Goal: Information Seeking & Learning: Learn about a topic

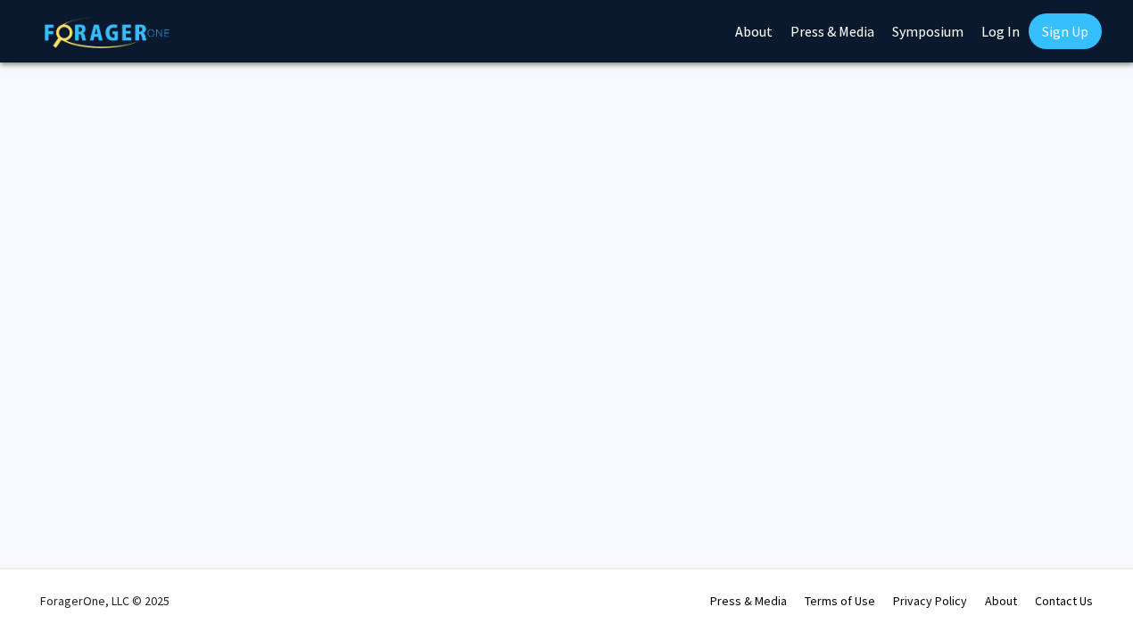
click at [999, 32] on link "Log In" at bounding box center [1001, 31] width 56 height 62
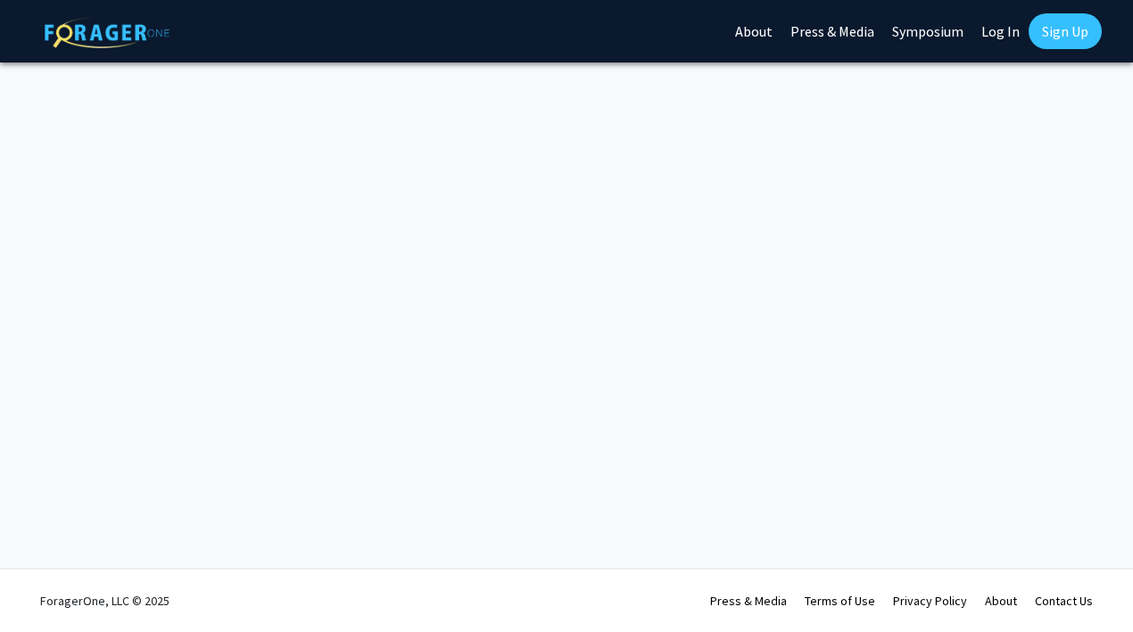
click at [999, 33] on link "Log In" at bounding box center [1001, 31] width 56 height 62
click at [1000, 33] on link "Log In" at bounding box center [1001, 31] width 56 height 62
click at [998, 30] on link "Log In" at bounding box center [1001, 31] width 56 height 62
click at [992, 29] on link "Log In" at bounding box center [1001, 31] width 56 height 62
click at [990, 33] on link "Log In" at bounding box center [1001, 31] width 56 height 62
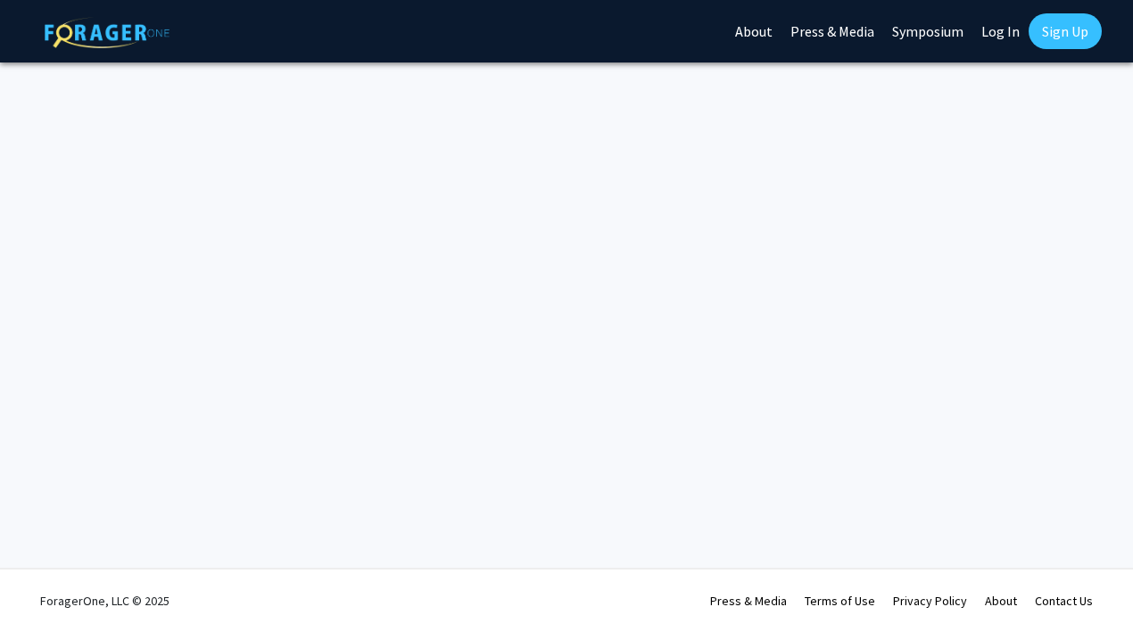
click at [999, 27] on link "Log In" at bounding box center [1001, 31] width 56 height 62
click at [999, 28] on link "Log In" at bounding box center [1001, 31] width 56 height 62
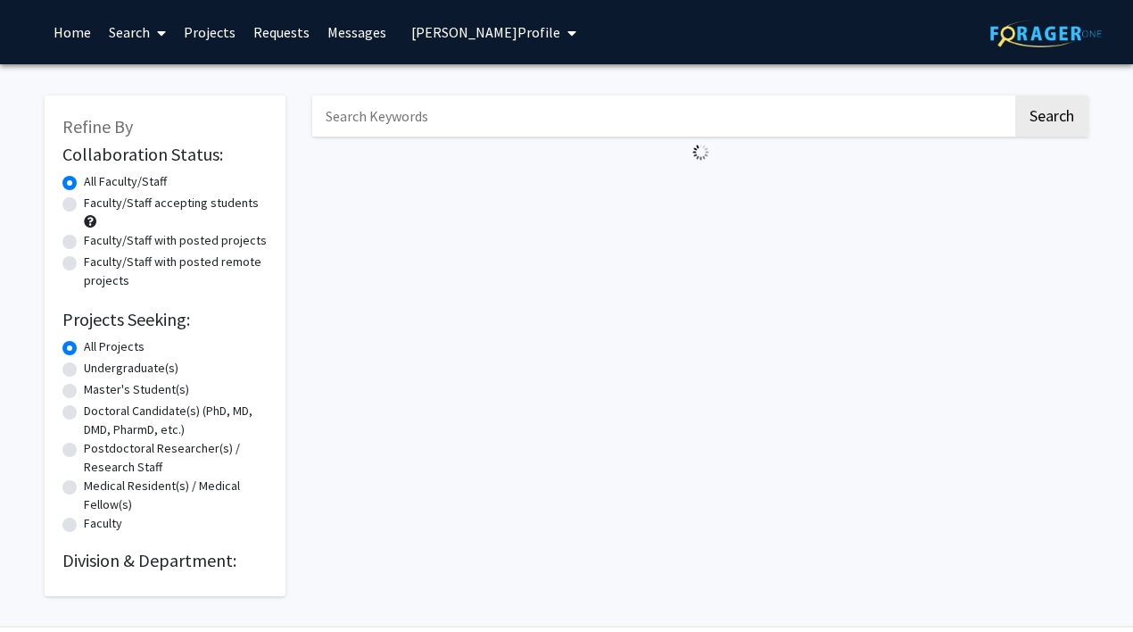
click at [847, 33] on div "Skip navigation Home Search Projects Requests Messages [PERSON_NAME] Profile [P…" at bounding box center [566, 32] width 1071 height 64
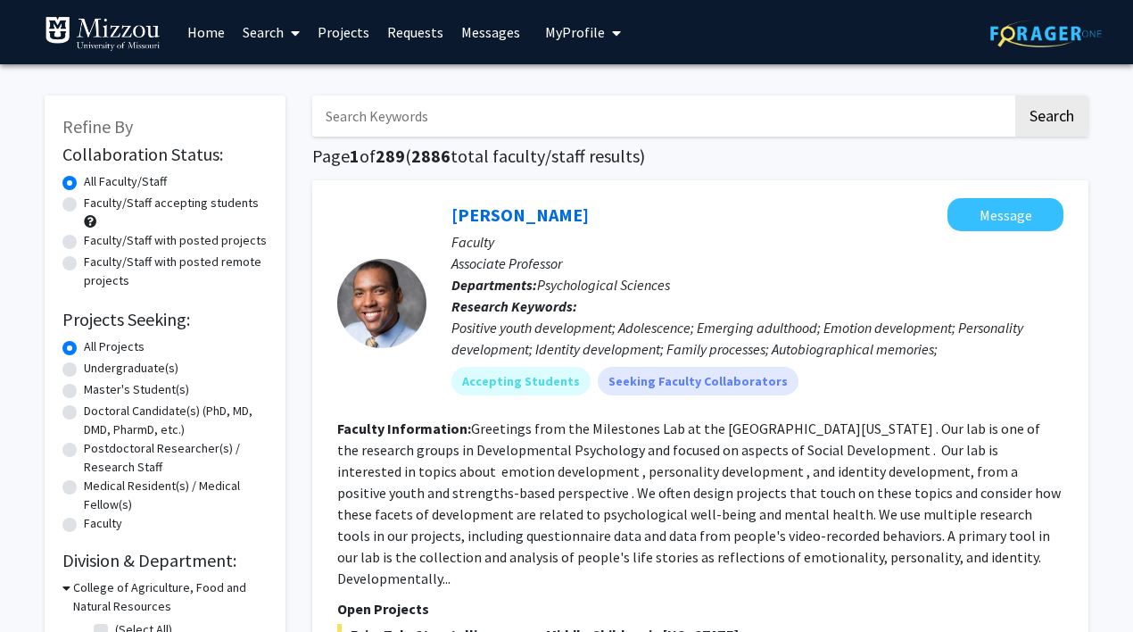
click at [415, 116] on input "Search Keywords" at bounding box center [662, 115] width 700 height 41
type input "[PERSON_NAME]"
click at [1051, 119] on button "Search" at bounding box center [1051, 115] width 73 height 41
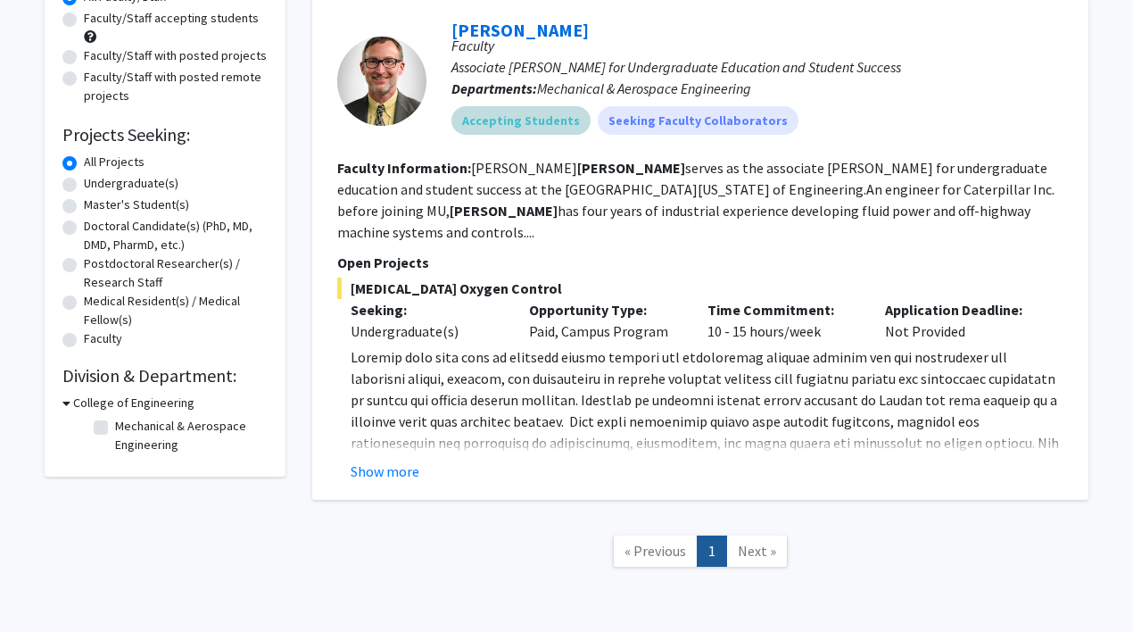
scroll to position [186, 0]
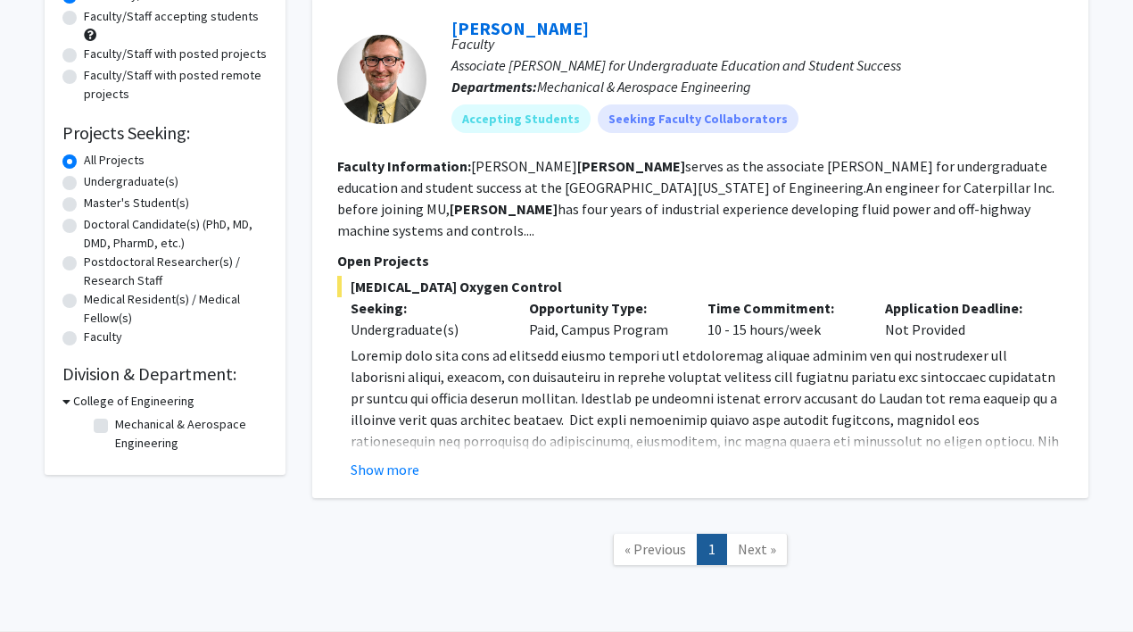
click at [603, 312] on div "Opportunity Type: Paid, Campus Program" at bounding box center [605, 318] width 178 height 43
click at [597, 297] on p "Opportunity Type:" at bounding box center [605, 307] width 152 height 21
drag, startPoint x: 397, startPoint y: 448, endPoint x: 408, endPoint y: 445, distance: 11.0
click at [399, 459] on button "Show more" at bounding box center [385, 469] width 69 height 21
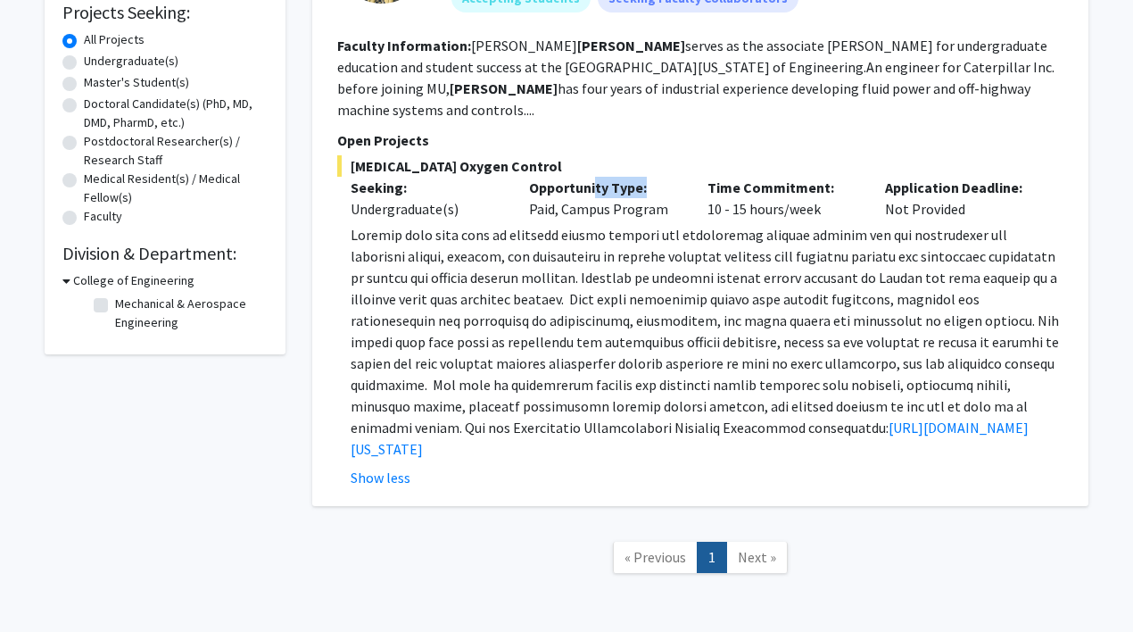
scroll to position [311, 0]
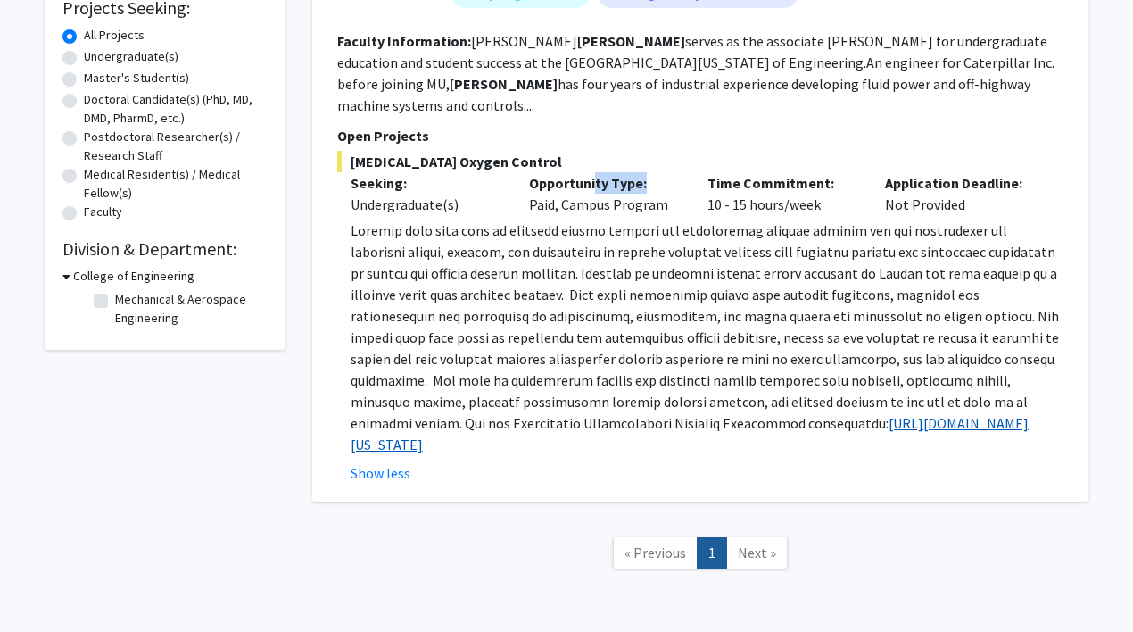
click at [511, 427] on link "[URL][DOMAIN_NAME][US_STATE]" at bounding box center [690, 433] width 678 height 39
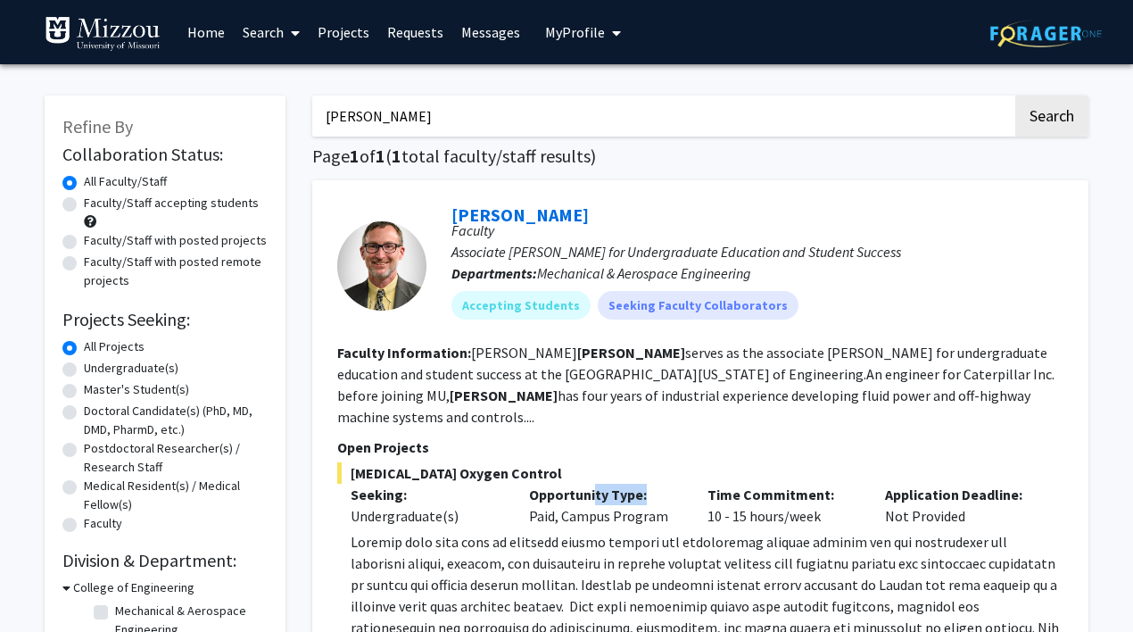
scroll to position [0, 0]
click at [338, 33] on link "Projects" at bounding box center [344, 32] width 70 height 62
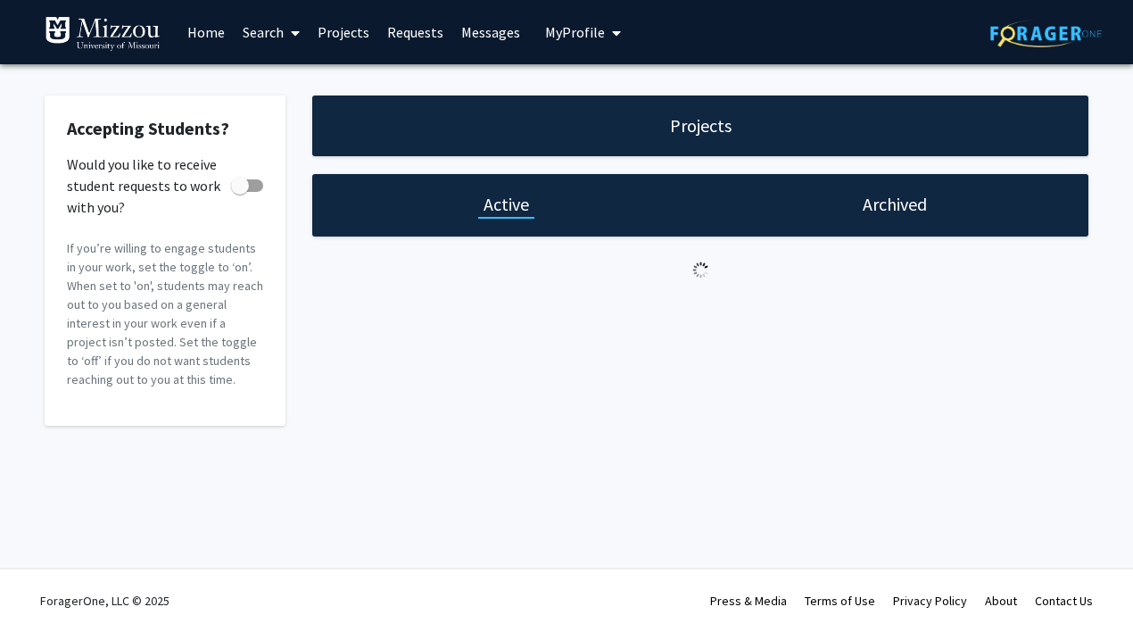
checkbox input "true"
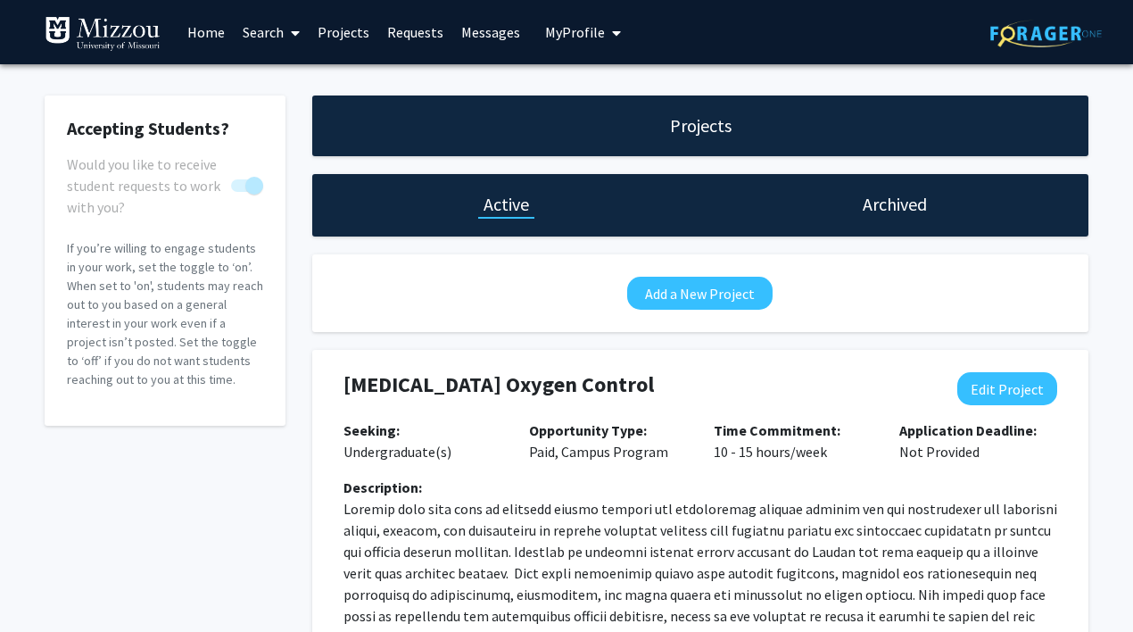
click at [204, 31] on link "Home" at bounding box center [205, 32] width 55 height 62
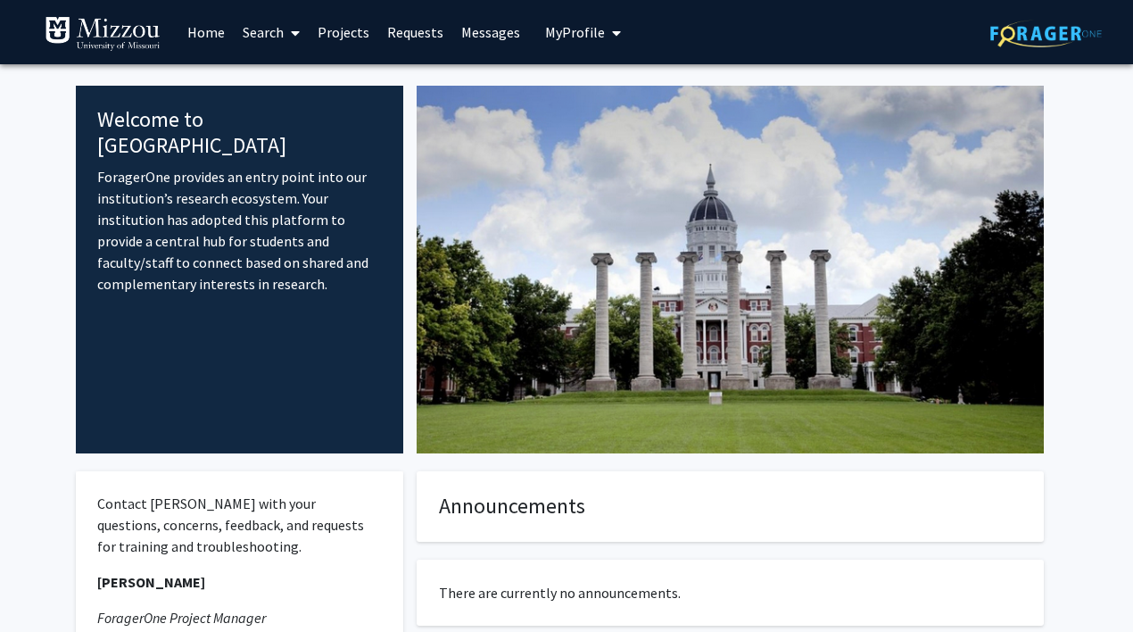
click at [590, 31] on span "My Profile" at bounding box center [575, 32] width 60 height 18
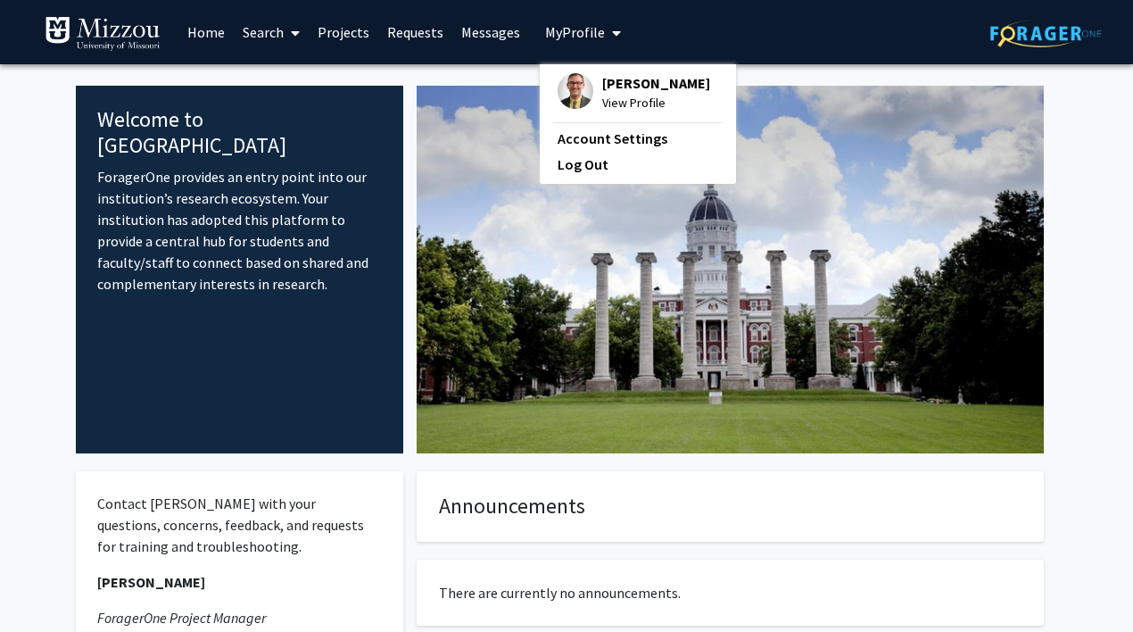
click at [267, 29] on link "Search" at bounding box center [271, 32] width 75 height 62
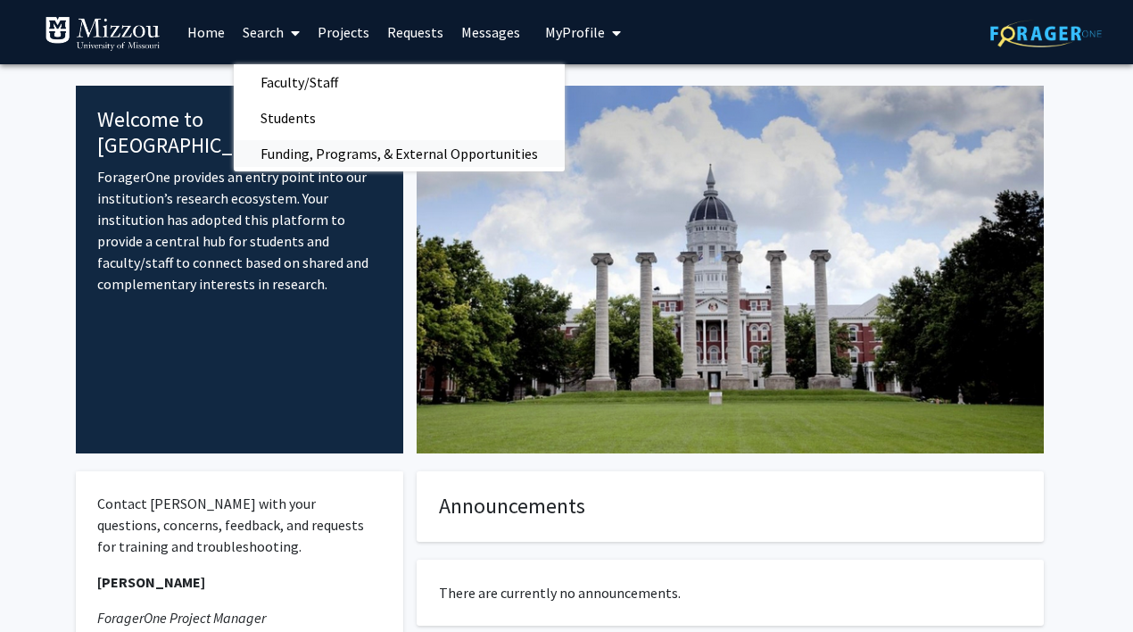
scroll to position [4, 0]
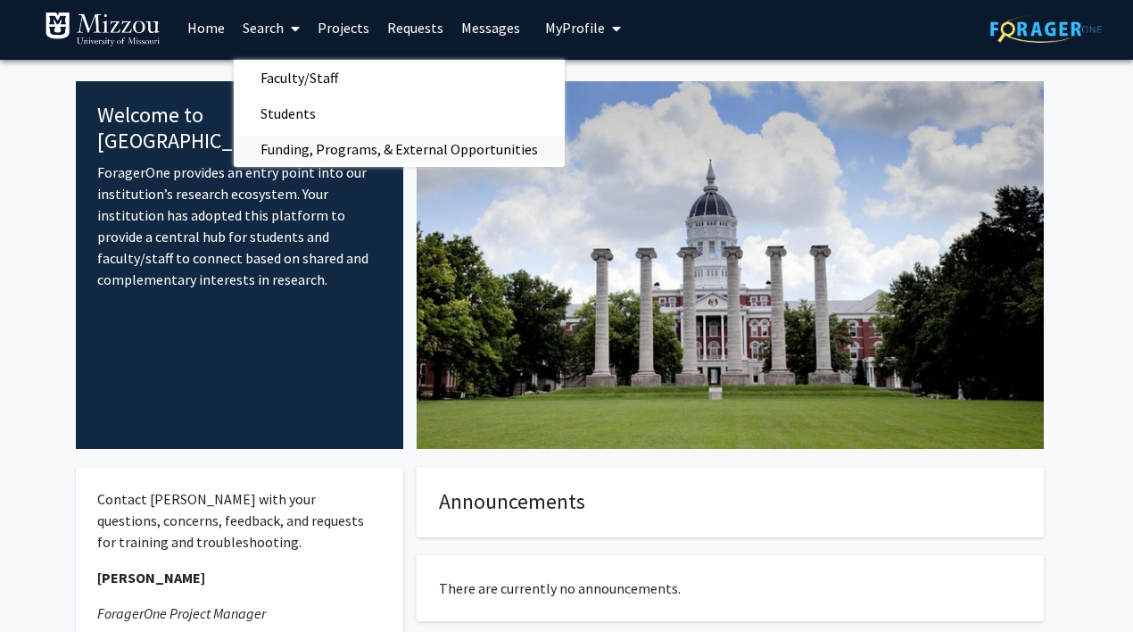
click at [337, 147] on span "Funding, Programs, & External Opportunities" at bounding box center [399, 149] width 331 height 36
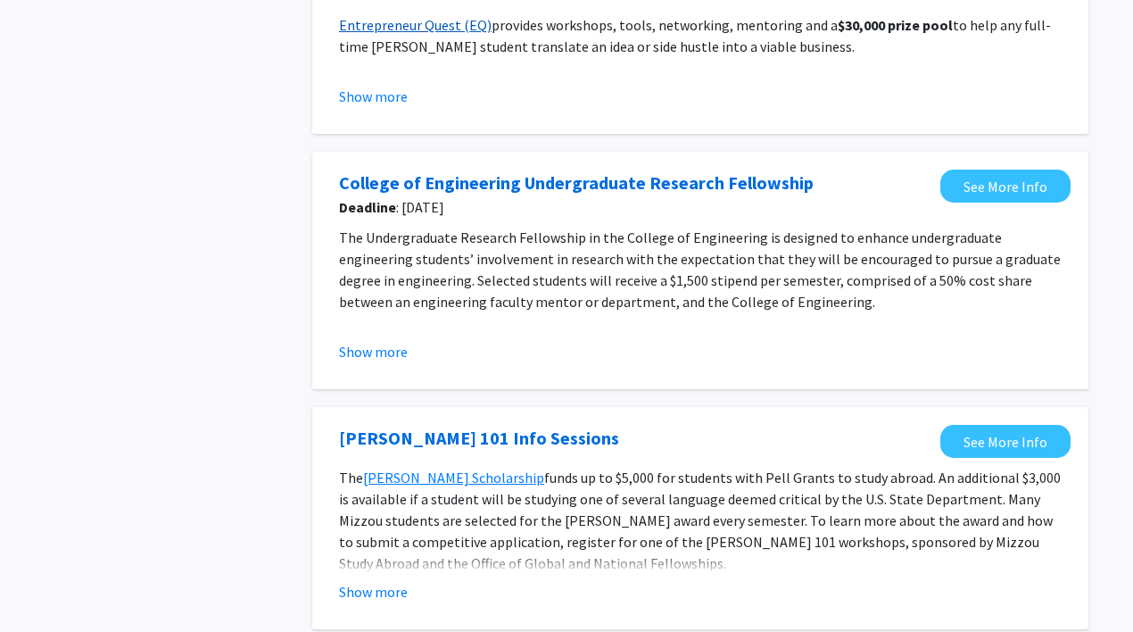
scroll to position [1051, 0]
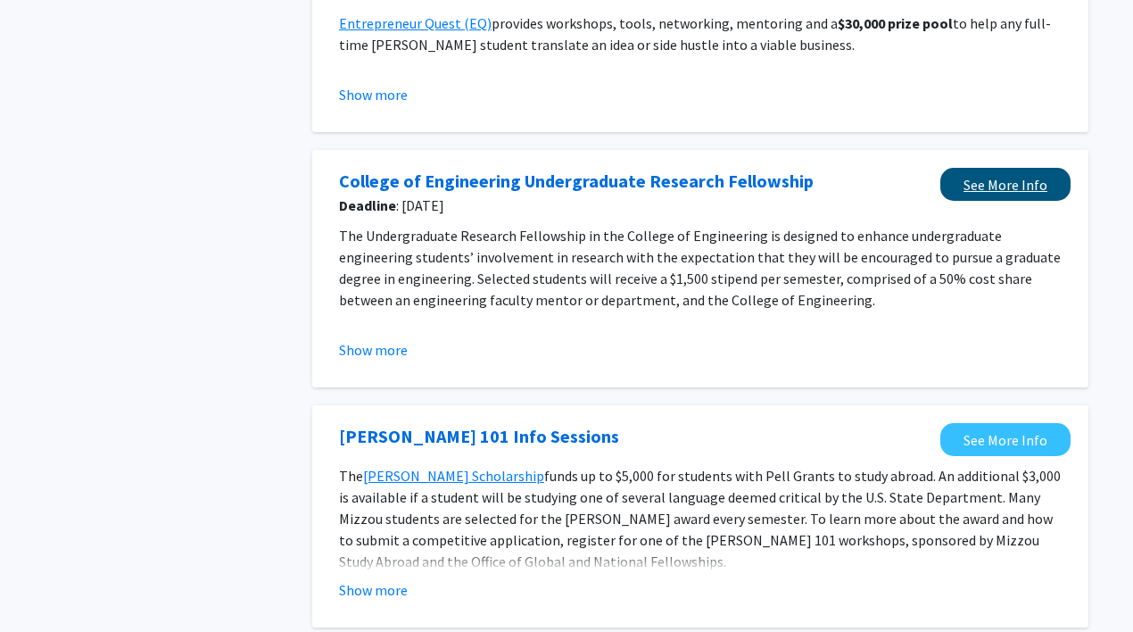
click at [983, 187] on link "See More Info" at bounding box center [1006, 184] width 130 height 33
click at [385, 354] on button "Show more" at bounding box center [373, 349] width 69 height 21
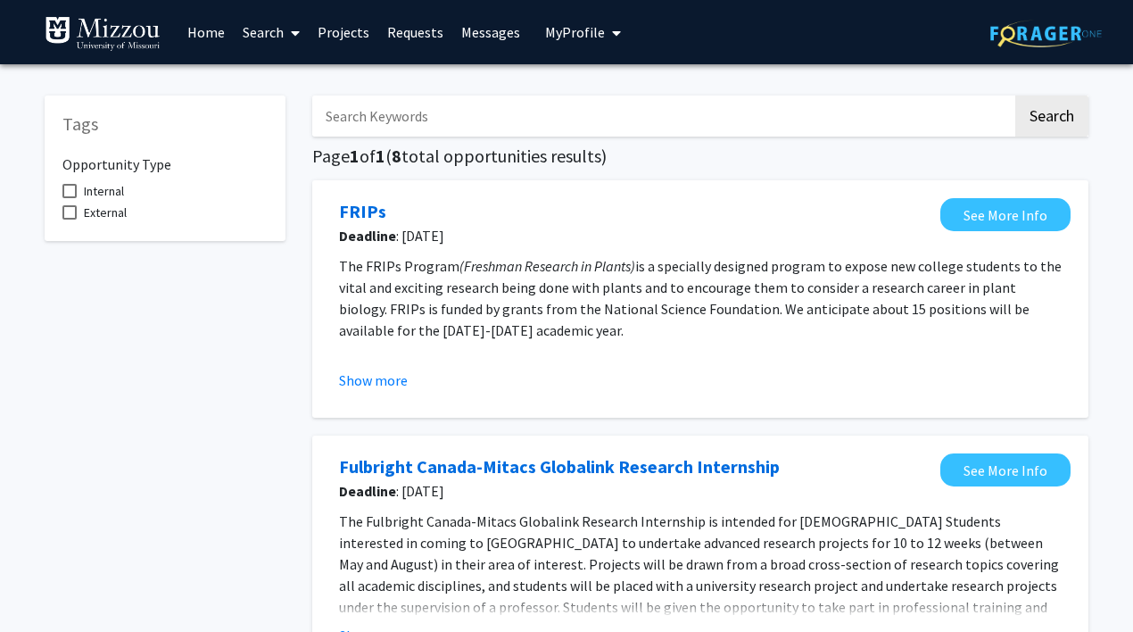
scroll to position [0, 0]
click at [372, 383] on button "Show more" at bounding box center [373, 379] width 69 height 21
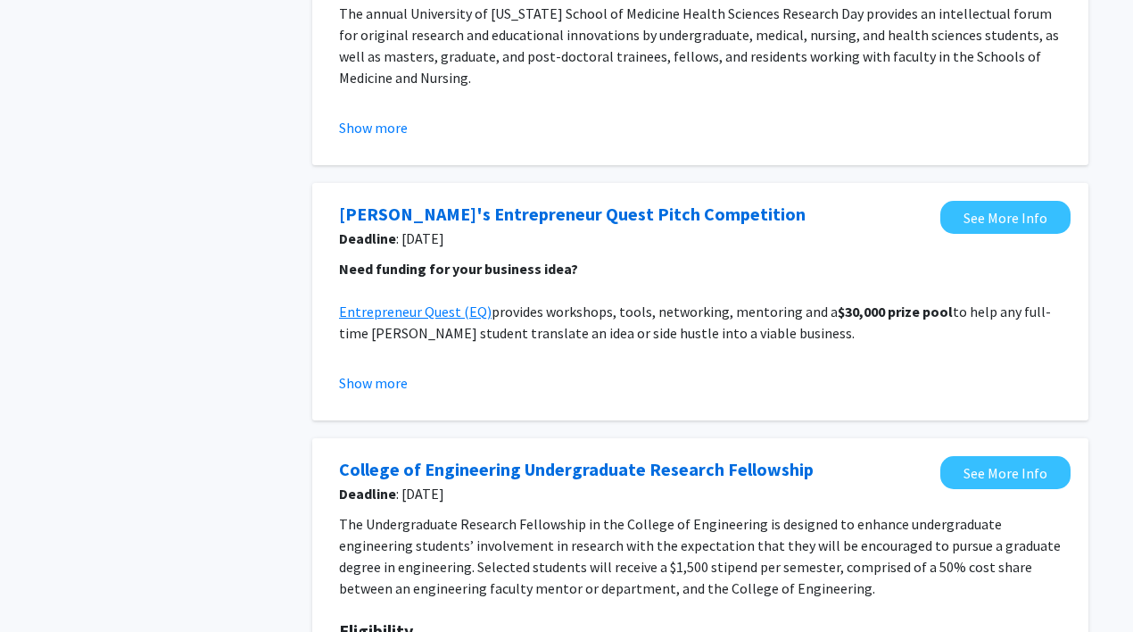
scroll to position [1221, 0]
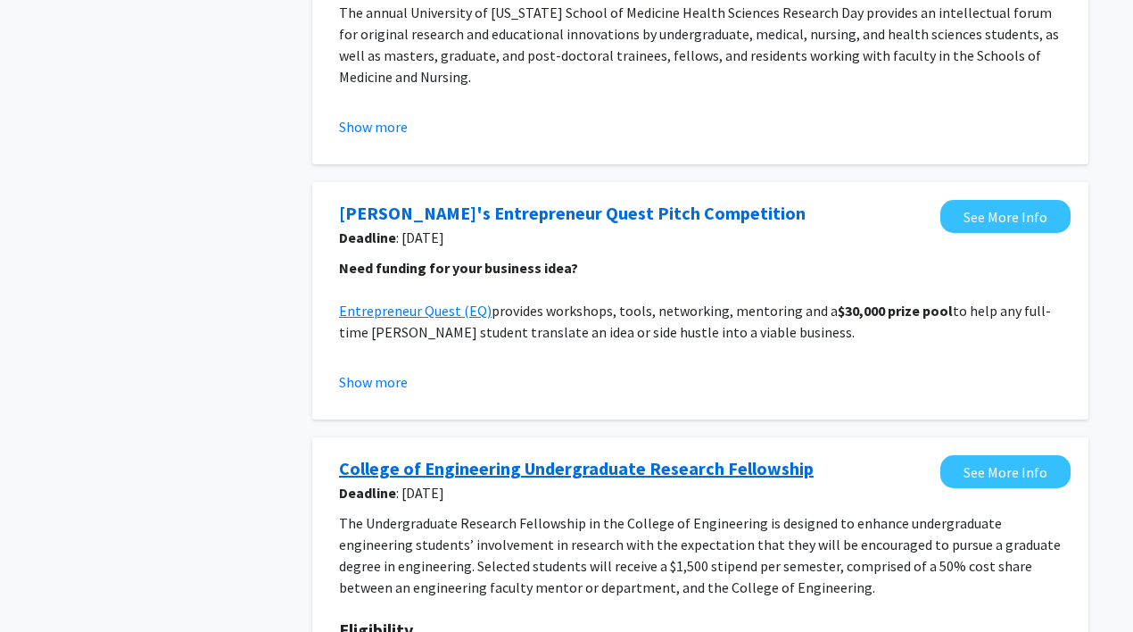
click at [558, 468] on link "College of Engineering Undergraduate Research Fellowship" at bounding box center [576, 468] width 475 height 27
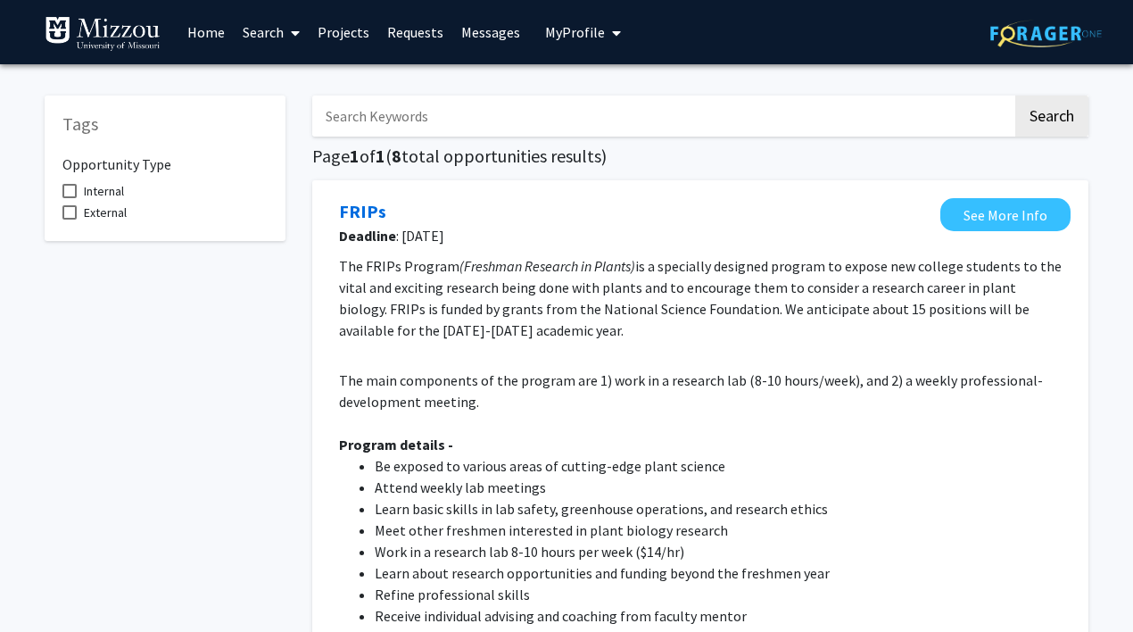
scroll to position [0, 0]
click at [259, 29] on link "Search" at bounding box center [271, 32] width 75 height 62
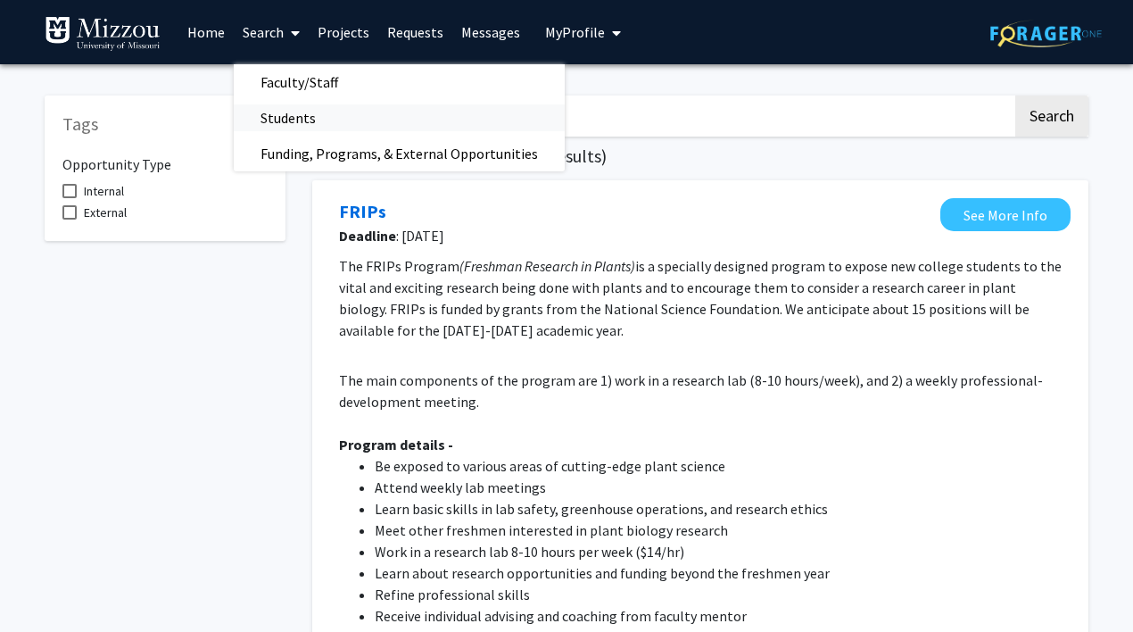
click at [302, 112] on span "Students" at bounding box center [288, 118] width 109 height 36
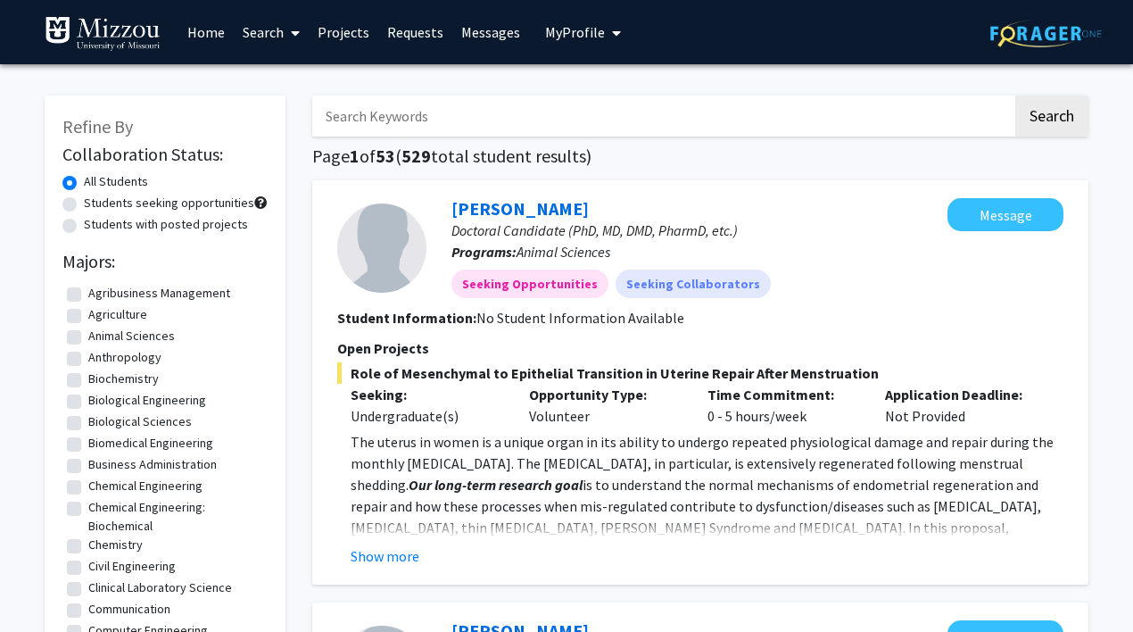
click at [402, 120] on input "Search Keywords" at bounding box center [662, 115] width 700 height 41
click at [1051, 119] on button "Search" at bounding box center [1051, 115] width 73 height 41
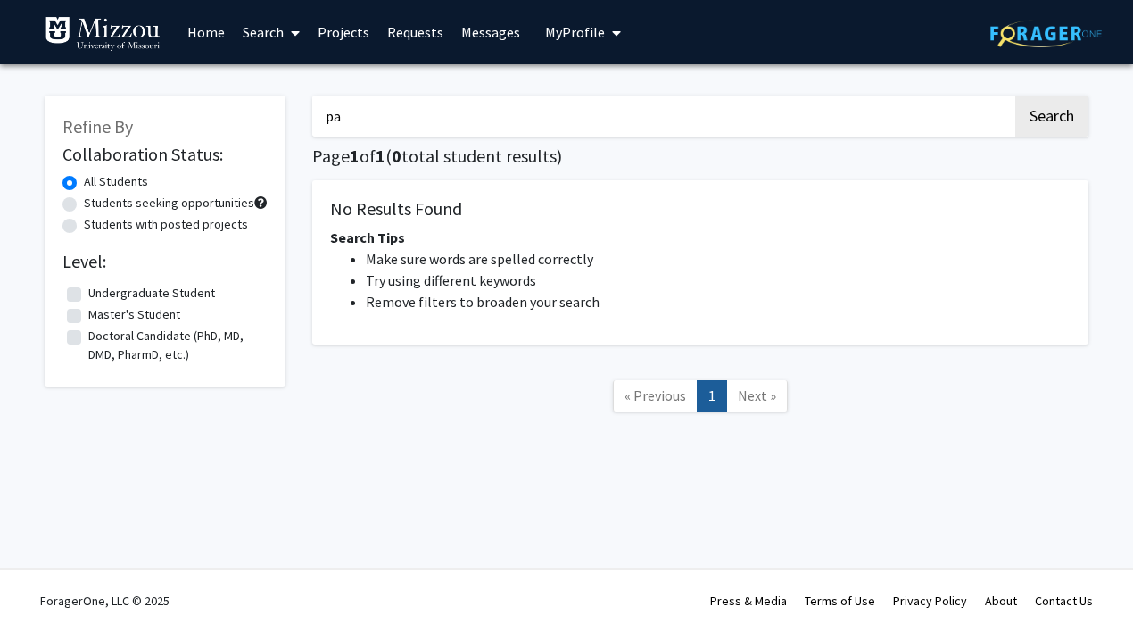
type input "p"
type input "[PERSON_NAME]"
click at [1051, 119] on button "Search" at bounding box center [1051, 115] width 73 height 41
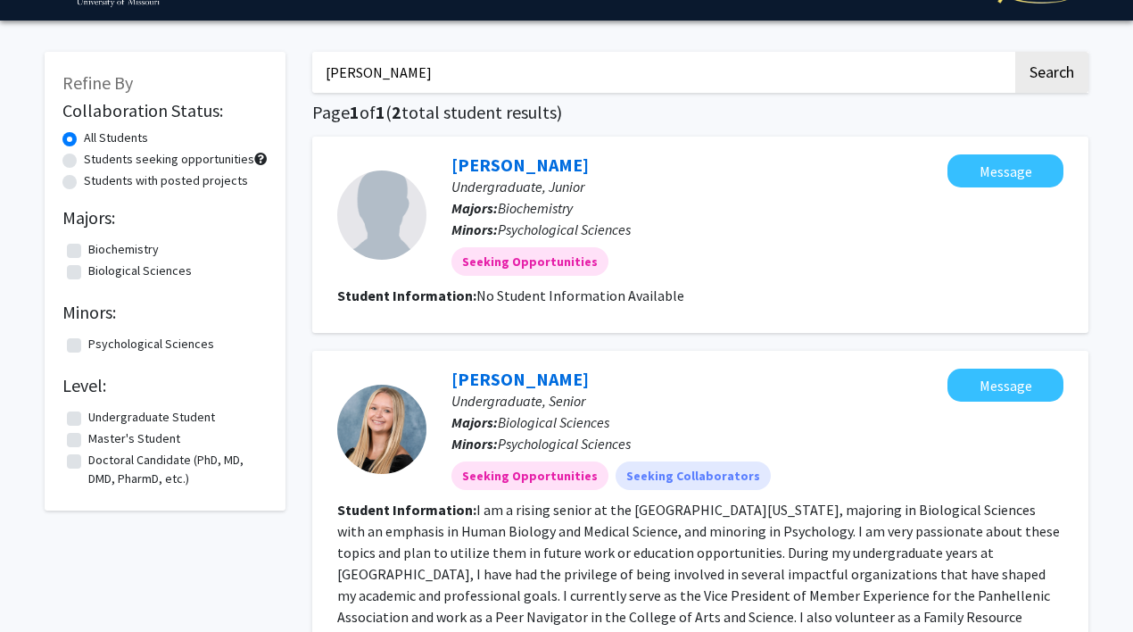
scroll to position [42, 0]
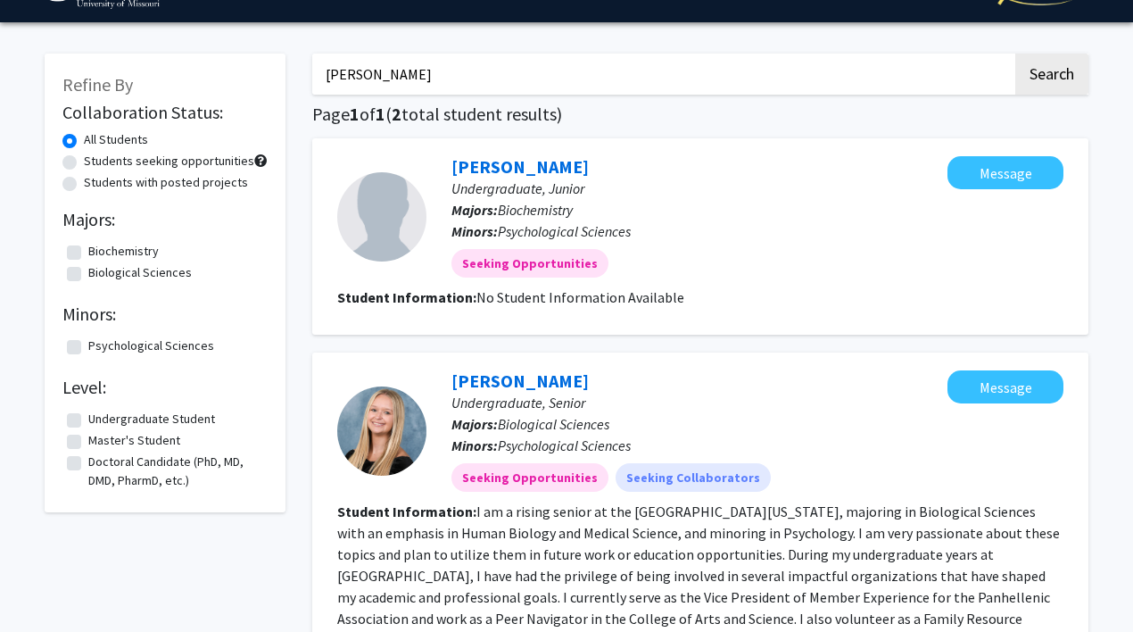
drag, startPoint x: 252, startPoint y: 77, endPoint x: 225, endPoint y: 73, distance: 27.0
click at [225, 73] on div "Refine By Collaboration Status: All Students Students seeking opportunities Stu…" at bounding box center [566, 419] width 1071 height 767
click at [1051, 77] on button "Search" at bounding box center [1051, 74] width 73 height 41
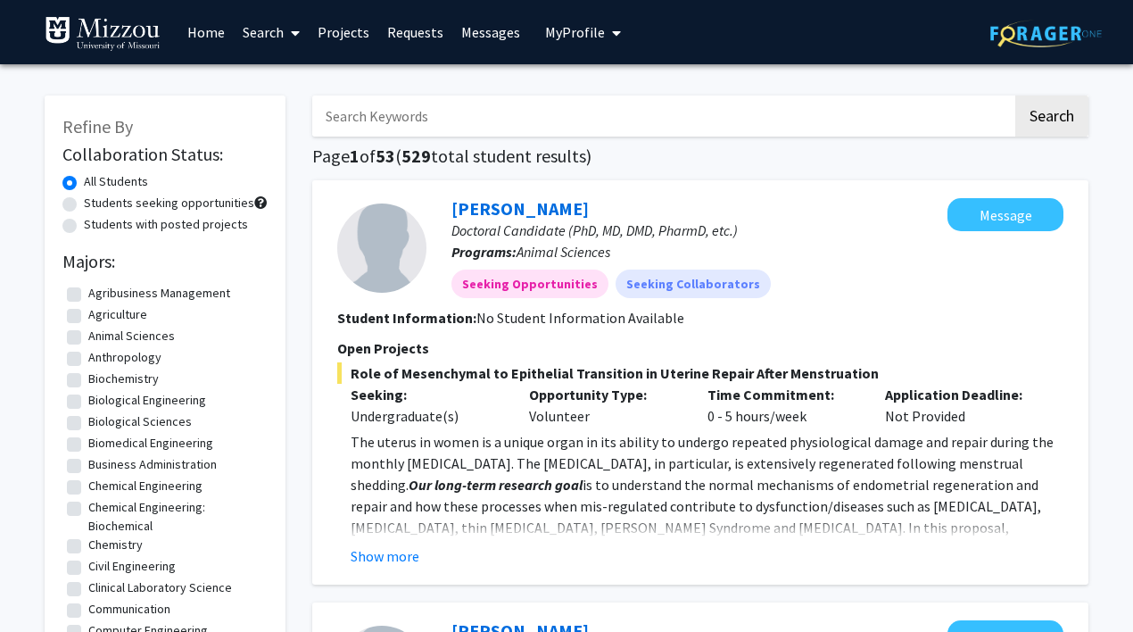
click at [88, 489] on label "Chemical Engineering" at bounding box center [145, 486] width 114 height 19
click at [88, 488] on input "Chemical Engineering" at bounding box center [94, 483] width 12 height 12
checkbox input "true"
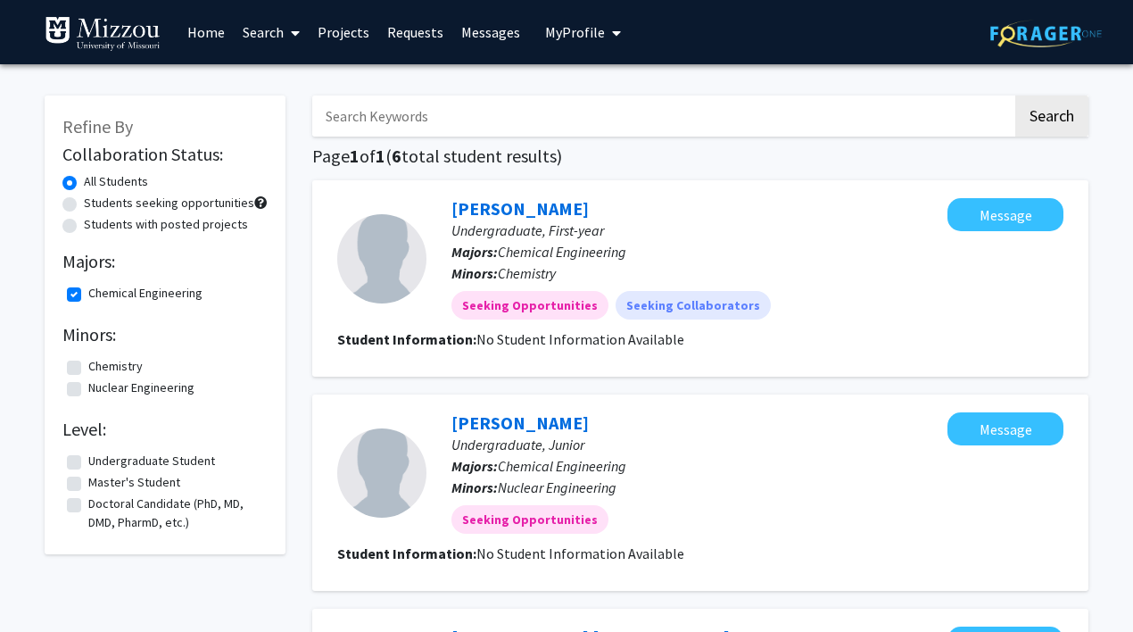
click at [88, 299] on label "Chemical Engineering" at bounding box center [145, 293] width 114 height 19
click at [88, 295] on input "Chemical Engineering" at bounding box center [94, 290] width 12 height 12
checkbox input "false"
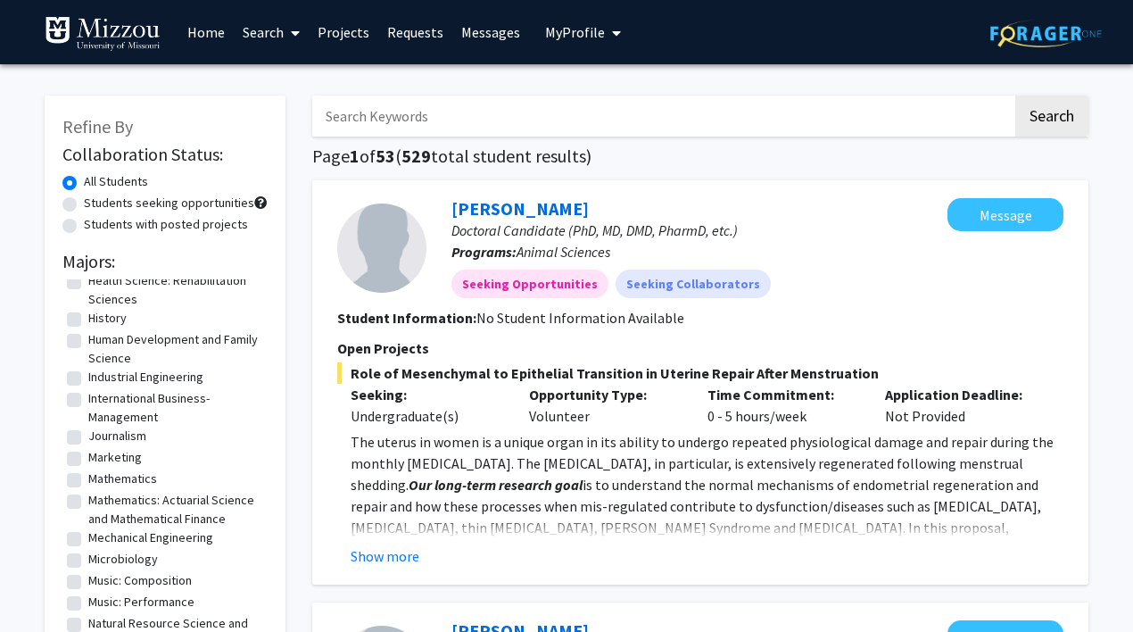
scroll to position [764, 0]
click at [88, 545] on label "Mechanical Engineering" at bounding box center [150, 535] width 125 height 19
click at [88, 538] on input "Mechanical Engineering" at bounding box center [94, 532] width 12 height 12
checkbox input "true"
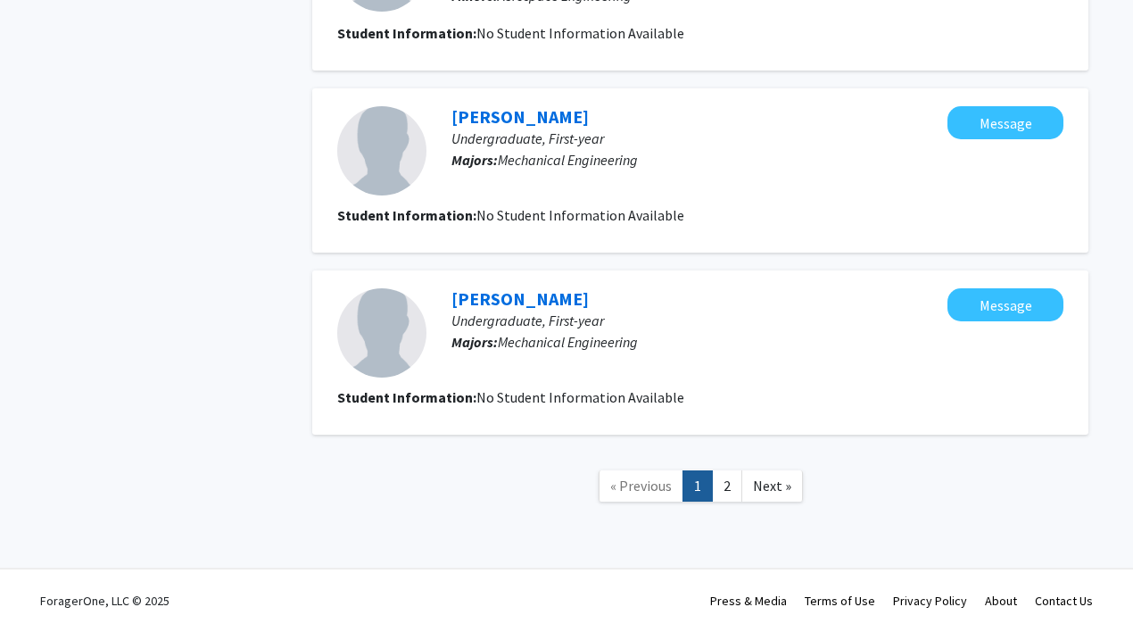
scroll to position [1778, 0]
click at [729, 484] on link "2" at bounding box center [727, 485] width 30 height 31
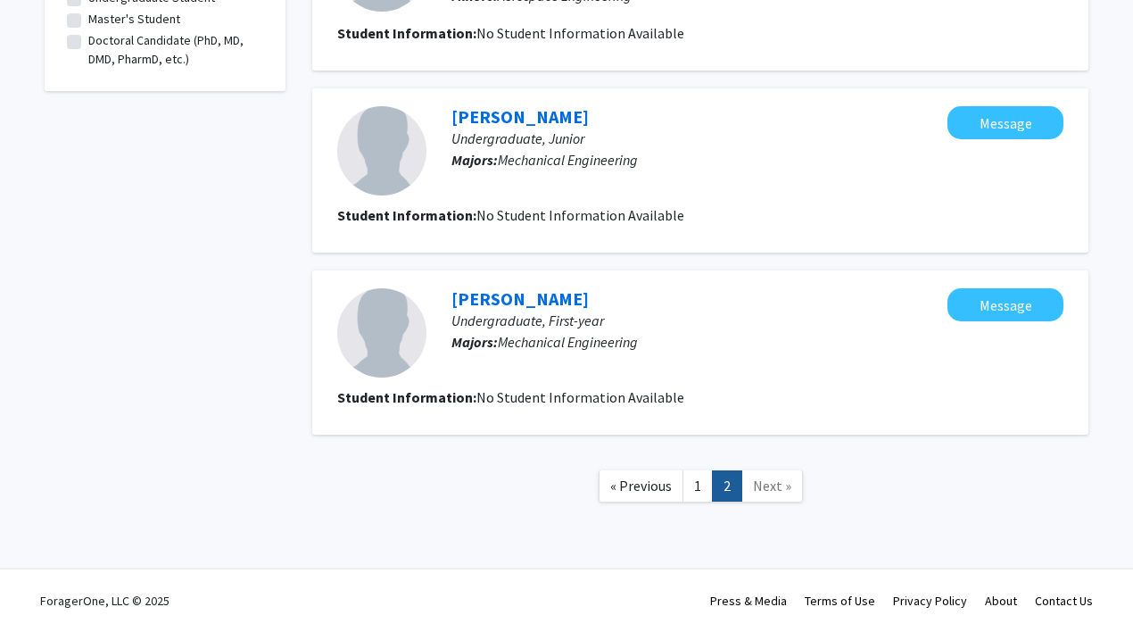
scroll to position [465, 0]
click at [699, 480] on link "1" at bounding box center [698, 485] width 30 height 31
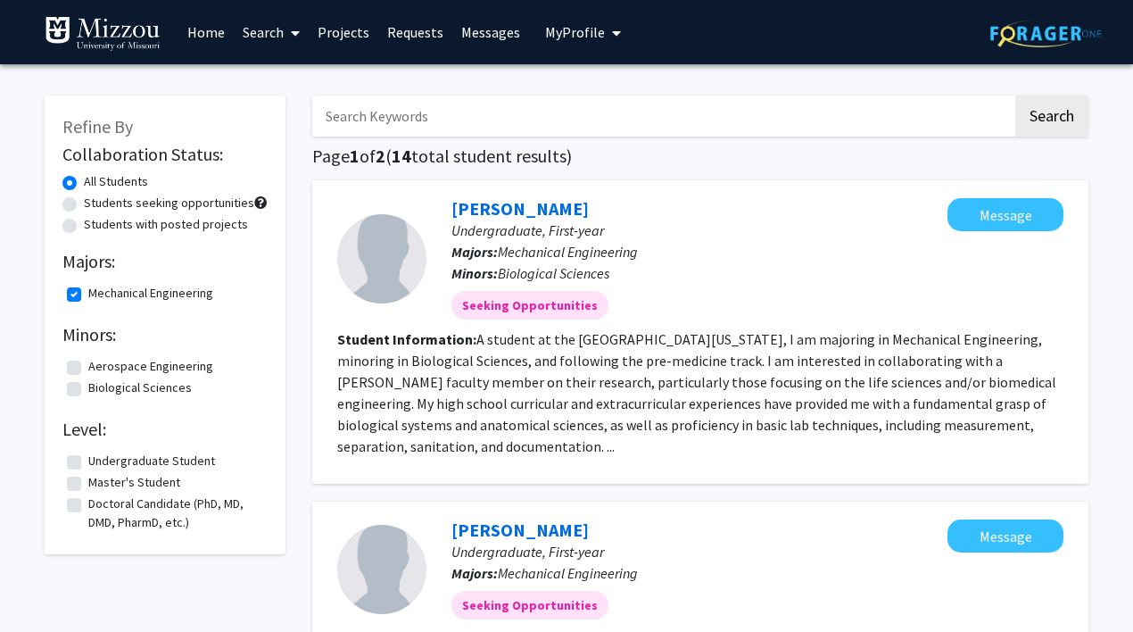
click at [88, 483] on label "Master's Student" at bounding box center [134, 482] width 92 height 19
click at [88, 483] on input "Master's Student" at bounding box center [94, 479] width 12 height 12
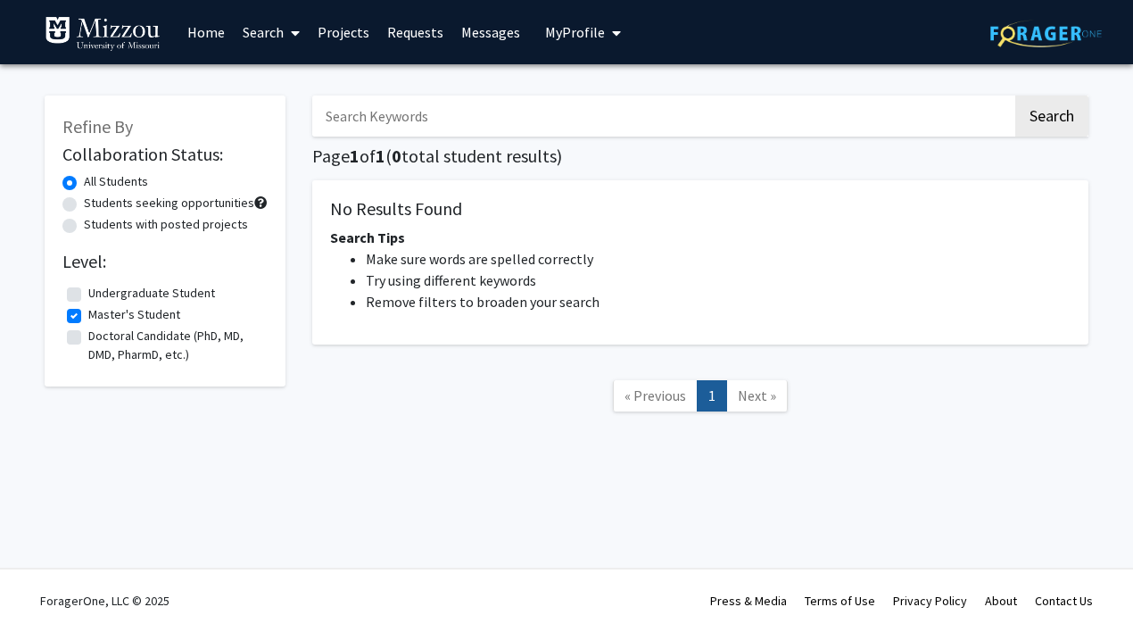
click at [81, 322] on fg-checkbox "Master's Student Master's Student" at bounding box center [165, 315] width 196 height 21
drag, startPoint x: 73, startPoint y: 315, endPoint x: 76, endPoint y: 327, distance: 11.9
click at [88, 318] on label "Master's Student" at bounding box center [134, 314] width 92 height 19
click at [88, 317] on input "Master's Student" at bounding box center [94, 311] width 12 height 12
checkbox input "false"
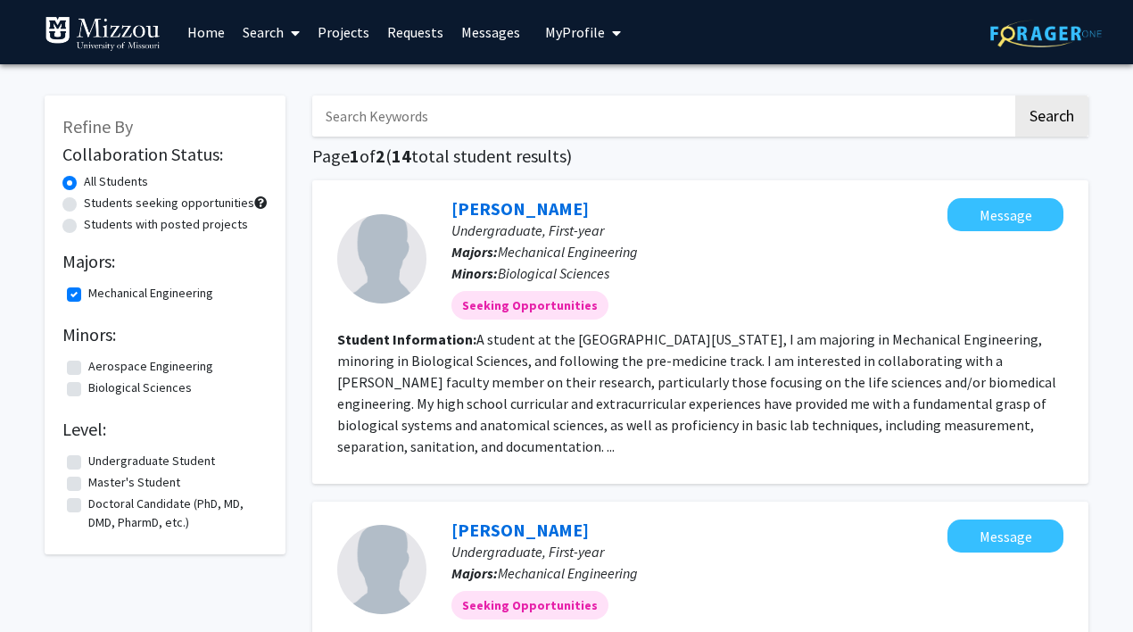
click at [88, 299] on label "Mechanical Engineering" at bounding box center [150, 293] width 125 height 19
click at [88, 295] on input "Mechanical Engineering" at bounding box center [94, 290] width 12 height 12
checkbox input "false"
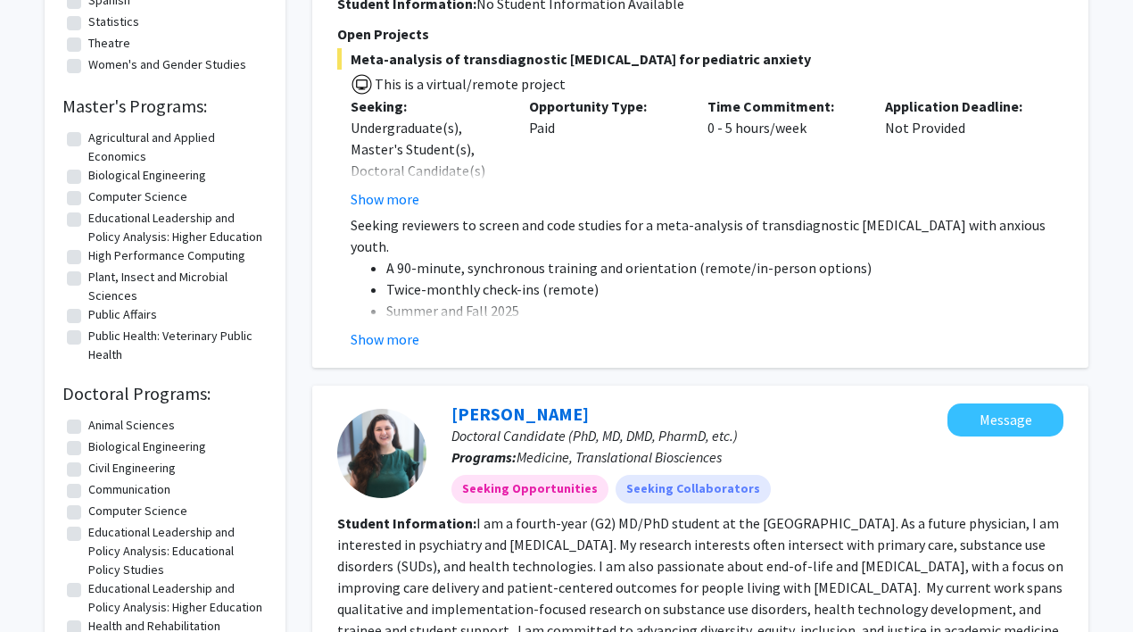
scroll to position [1045, 0]
click at [88, 199] on label "Computer Science" at bounding box center [137, 195] width 99 height 19
click at [88, 198] on input "Computer Science" at bounding box center [94, 192] width 12 height 12
checkbox input "true"
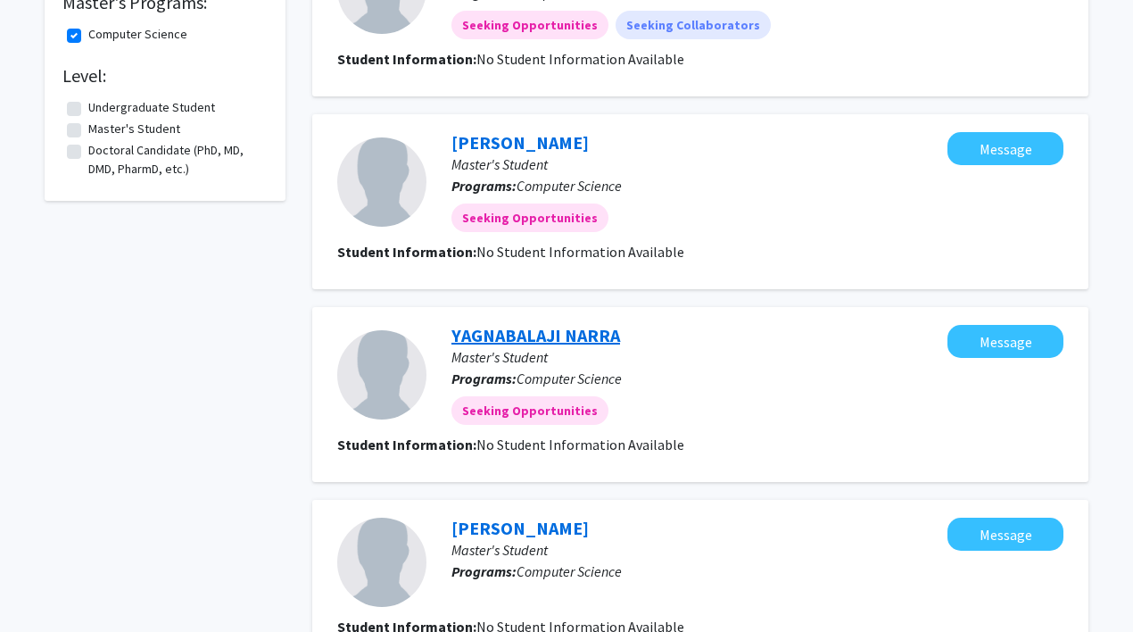
scroll to position [258, 0]
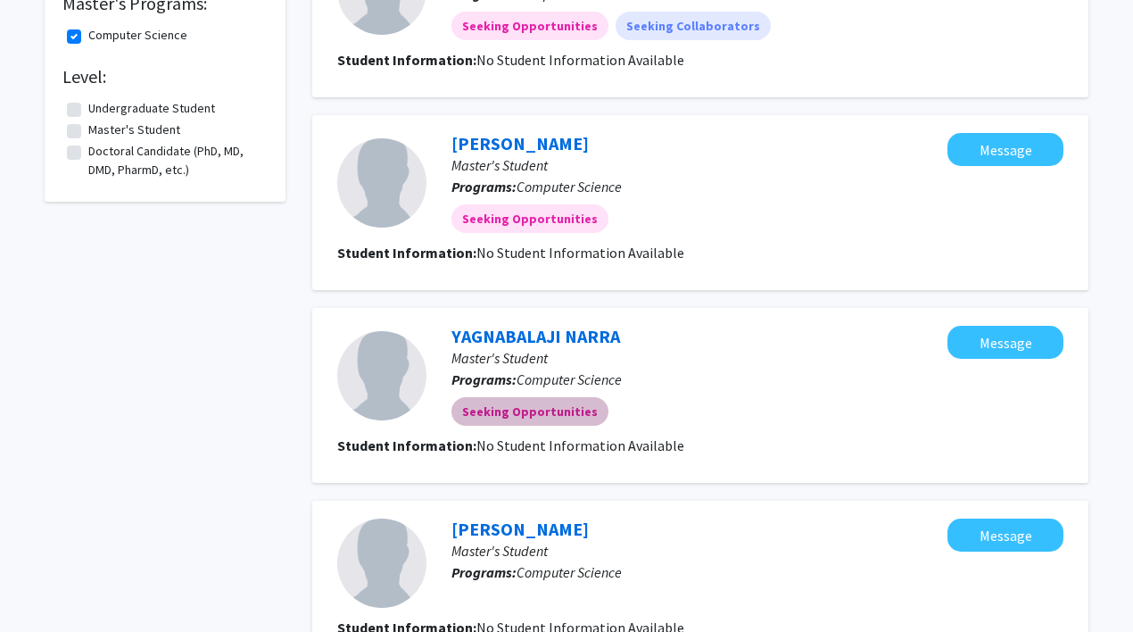
click at [527, 416] on mat-chip "Seeking Opportunities" at bounding box center [530, 411] width 157 height 29
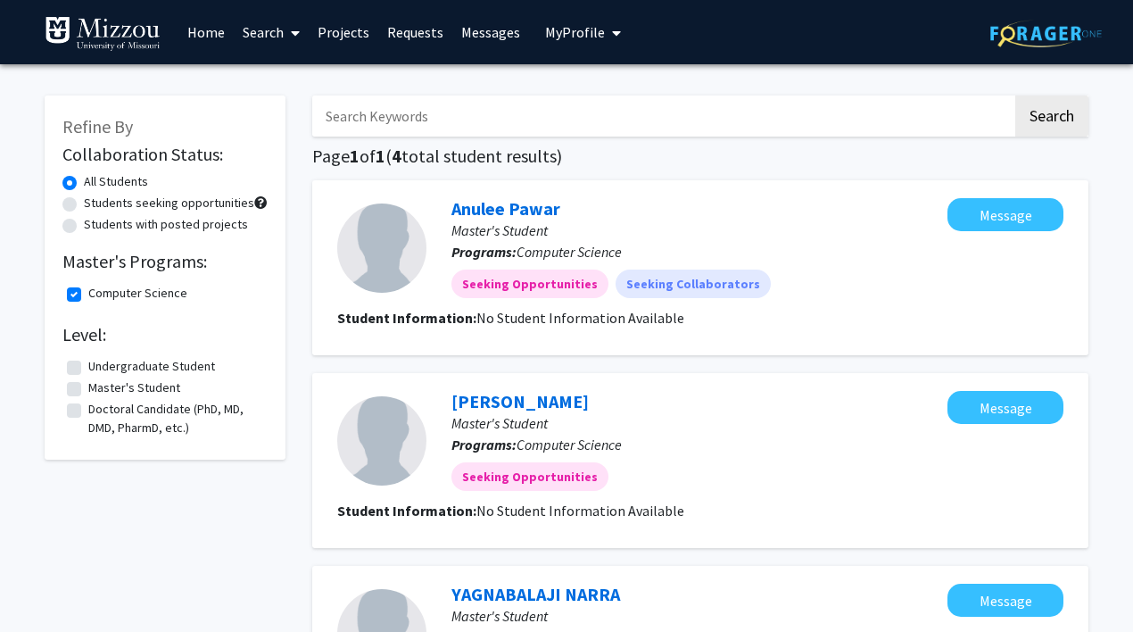
scroll to position [0, 0]
click at [88, 300] on label "Computer Science" at bounding box center [137, 293] width 99 height 19
click at [88, 295] on input "Computer Science" at bounding box center [94, 290] width 12 height 12
checkbox input "false"
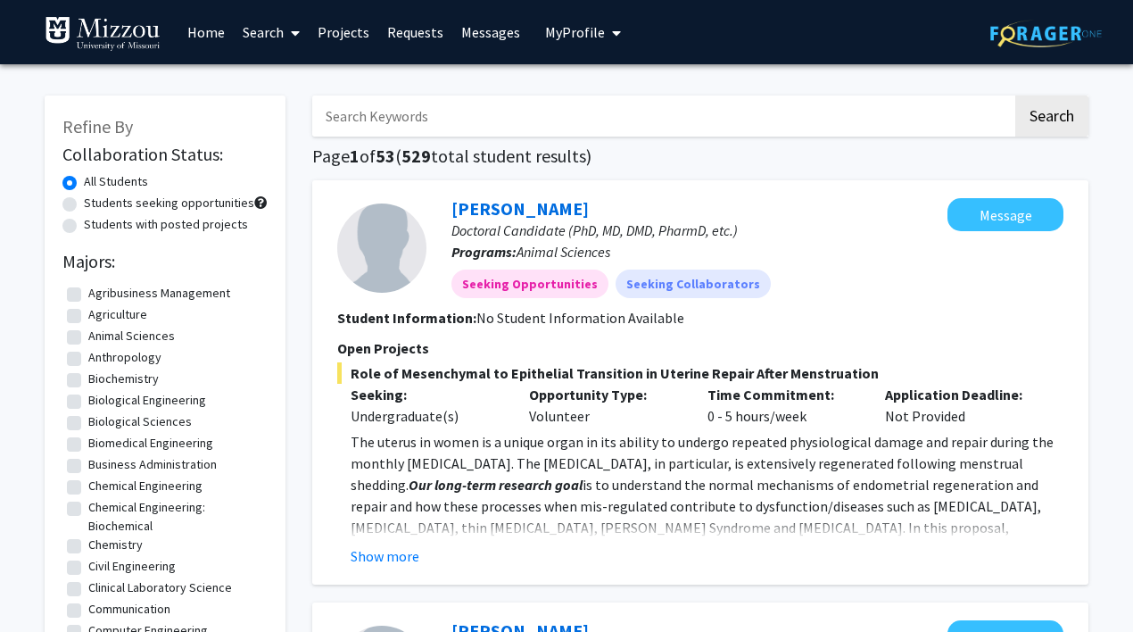
click at [341, 33] on link "Projects" at bounding box center [344, 32] width 70 height 62
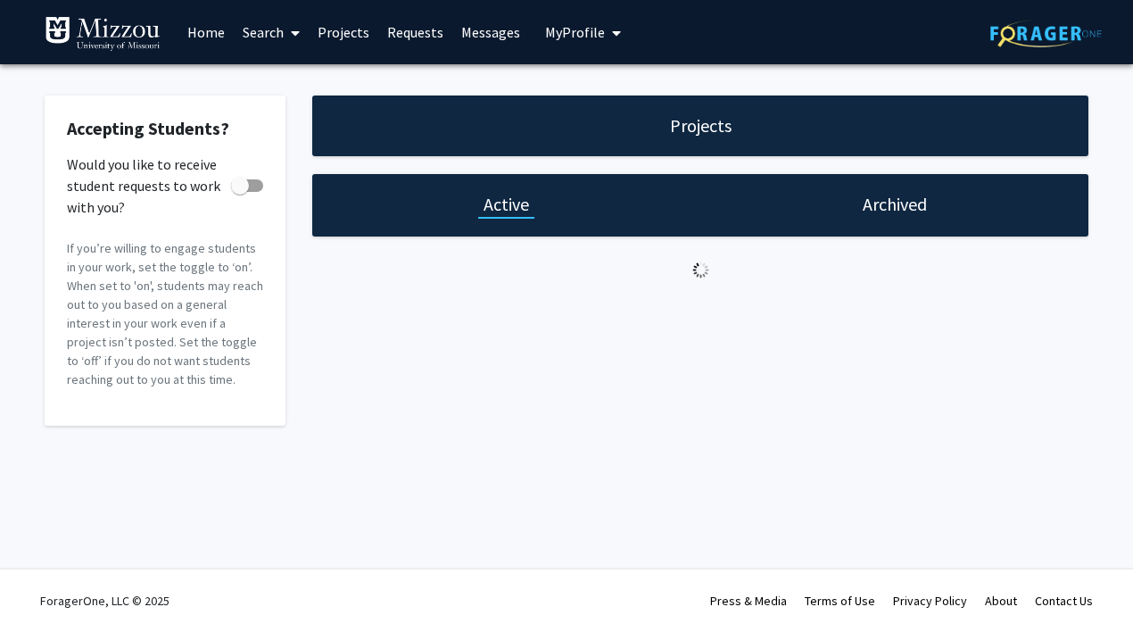
checkbox input "true"
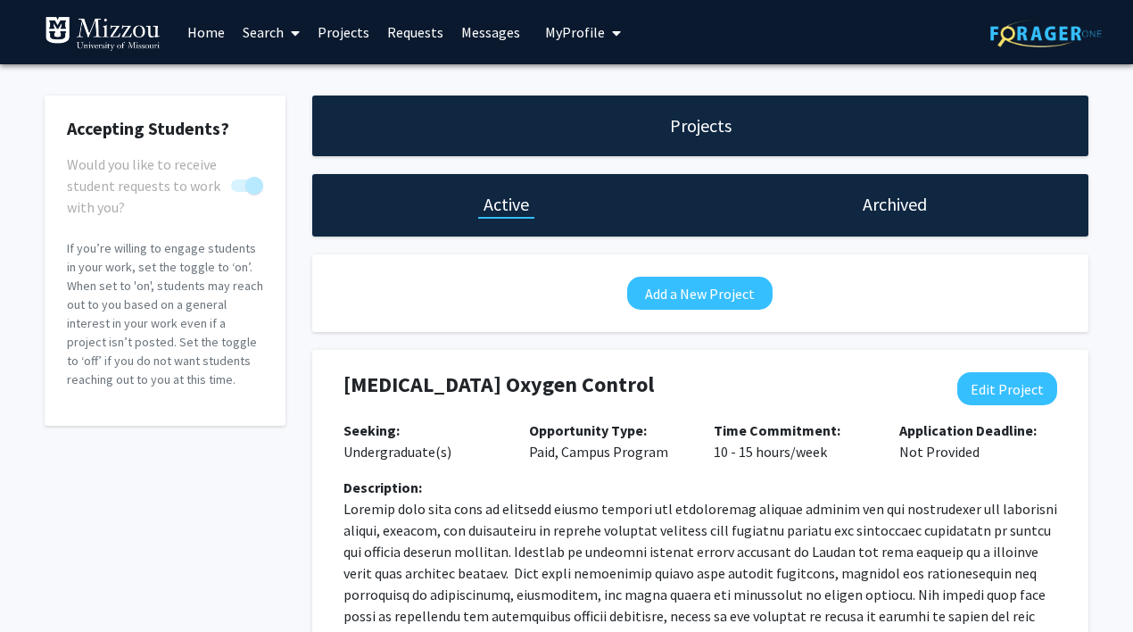
click at [268, 33] on link "Search" at bounding box center [271, 32] width 75 height 62
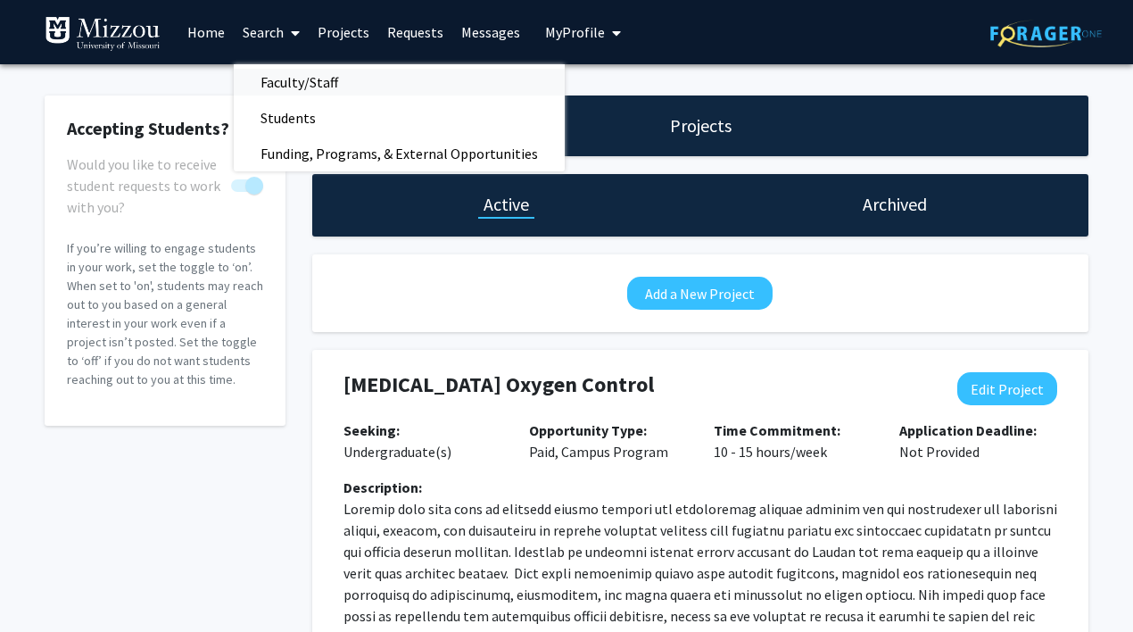
click at [294, 81] on span "Faculty/Staff" at bounding box center [299, 82] width 131 height 36
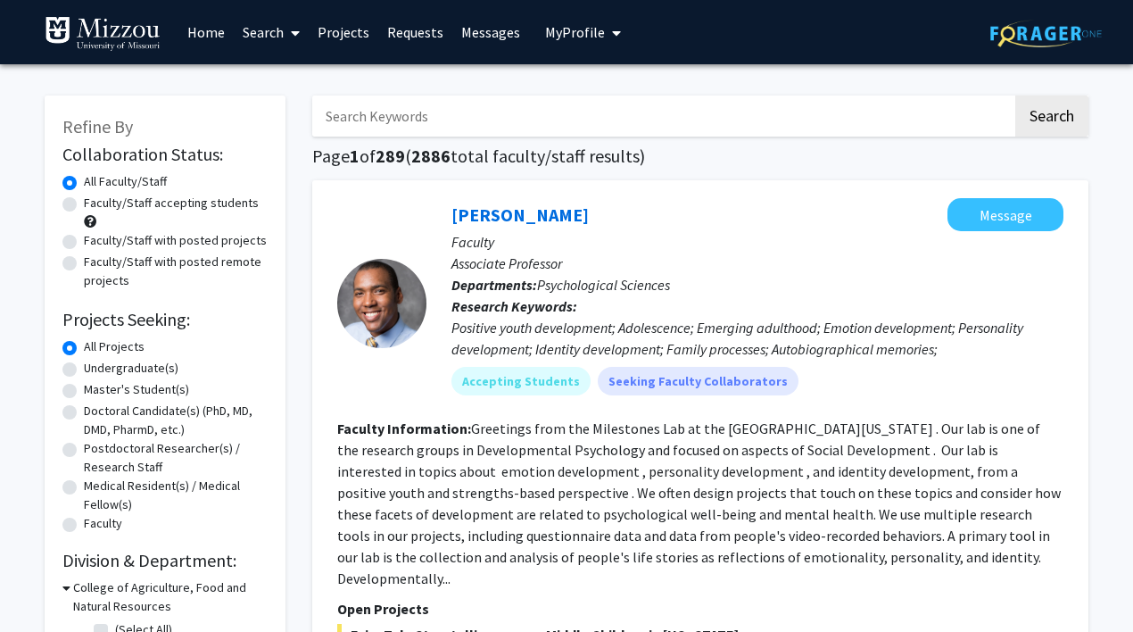
click at [382, 127] on input "Search Keywords" at bounding box center [662, 115] width 700 height 41
type input "[PERSON_NAME]"
click at [1051, 119] on button "Search" at bounding box center [1051, 115] width 73 height 41
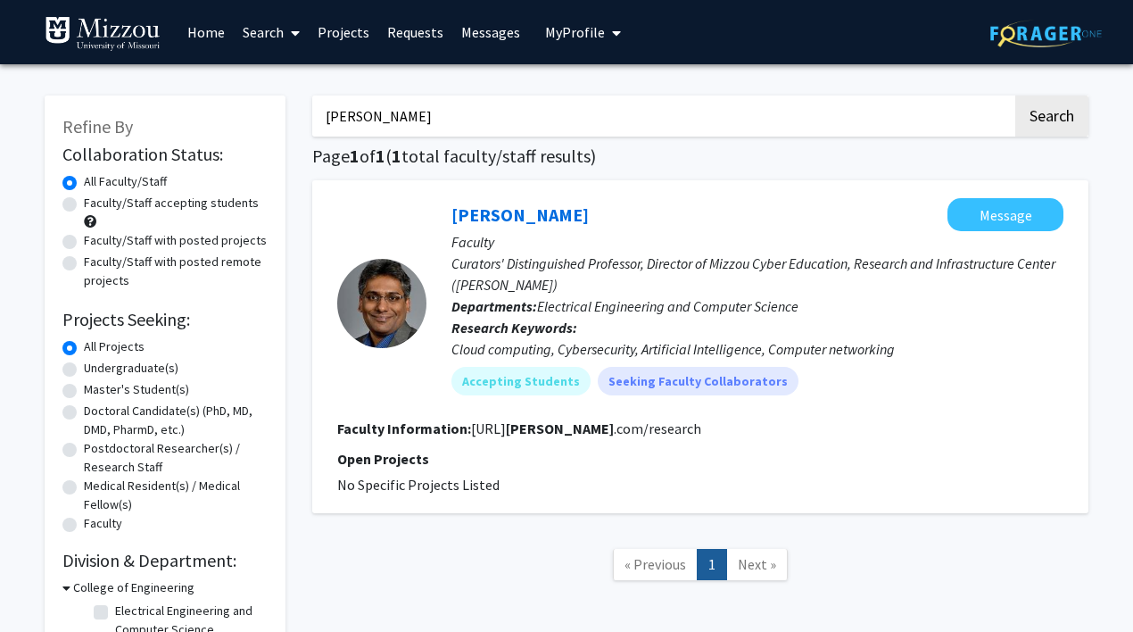
drag, startPoint x: 470, startPoint y: 432, endPoint x: 750, endPoint y: 427, distance: 280.2
click at [750, 427] on section "Faculty Information: [URL][PERSON_NAME] .com/research" at bounding box center [700, 428] width 726 height 21
click at [637, 433] on fg-read-more "[URL][PERSON_NAME] .com/research" at bounding box center [586, 428] width 230 height 18
drag, startPoint x: 468, startPoint y: 430, endPoint x: 719, endPoint y: 425, distance: 251.7
click at [719, 425] on section "Faculty Information: [URL][PERSON_NAME] .com/research" at bounding box center [700, 428] width 726 height 21
